Goal: Information Seeking & Learning: Learn about a topic

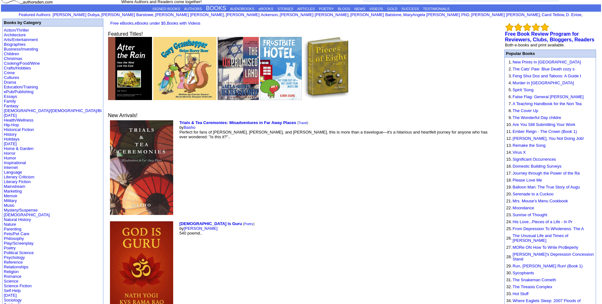
scroll to position [17, 0]
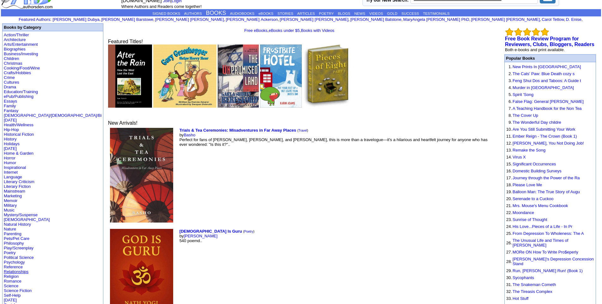
click at [22, 271] on link "Relationships" at bounding box center [16, 272] width 25 height 5
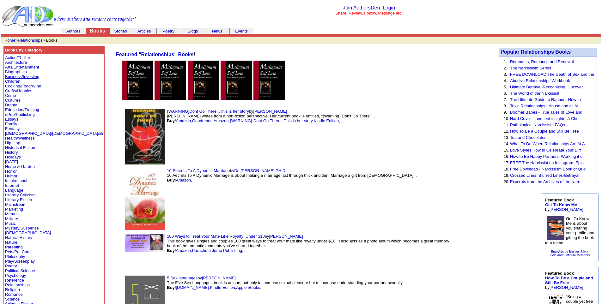
click at [19, 76] on link "Business/Investing" at bounding box center [22, 76] width 34 height 5
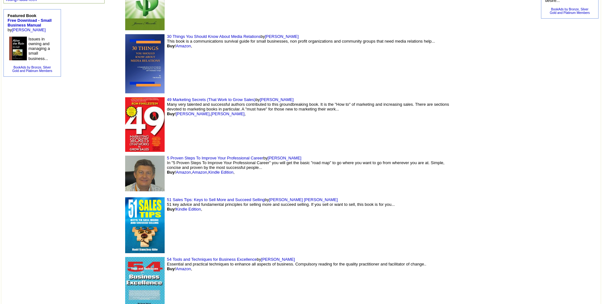
scroll to position [363, 0]
